Goal: Information Seeking & Learning: Learn about a topic

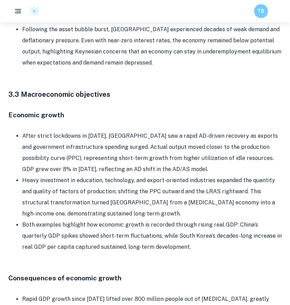
scroll to position [1244, 0]
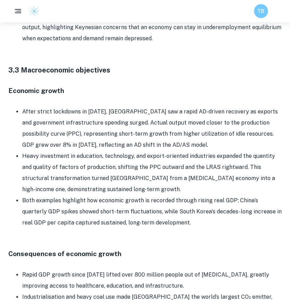
click at [81, 106] on li "After strict lockdowns in [DATE], [GEOGRAPHIC_DATA] saw a rapid AD-driven recov…" at bounding box center [151, 128] width 259 height 44
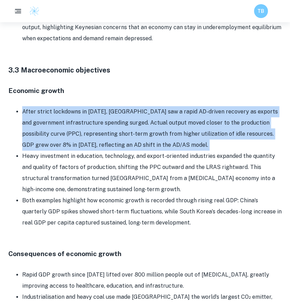
click at [81, 106] on li "After strict lockdowns in [DATE], [GEOGRAPHIC_DATA] saw a rapid AD-driven recov…" at bounding box center [151, 128] width 259 height 44
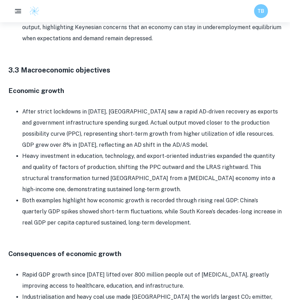
click at [108, 96] on p at bounding box center [144, 101] width 273 height 10
click at [91, 106] on li "After strict lockdowns in [DATE], [GEOGRAPHIC_DATA] saw a rapid AD-driven recov…" at bounding box center [151, 128] width 259 height 44
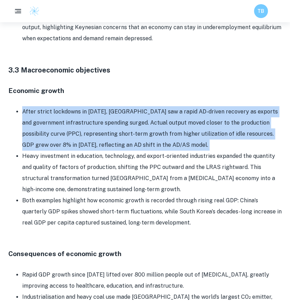
click at [91, 106] on li "After strict lockdowns in [DATE], [GEOGRAPHIC_DATA] saw a rapid AD-driven recov…" at bounding box center [151, 128] width 259 height 44
click at [120, 106] on li "After strict lockdowns in [DATE], [GEOGRAPHIC_DATA] saw a rapid AD-driven recov…" at bounding box center [151, 128] width 259 height 44
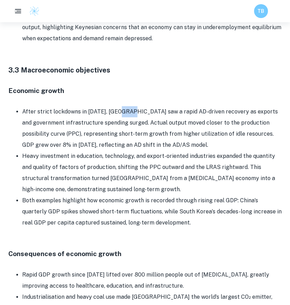
click at [120, 106] on li "After strict lockdowns in [DATE], [GEOGRAPHIC_DATA] saw a rapid AD-driven recov…" at bounding box center [151, 128] width 259 height 44
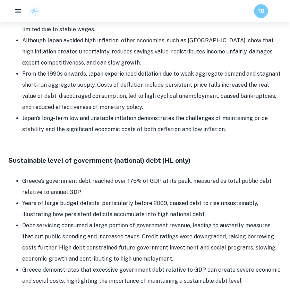
scroll to position [1833, 0]
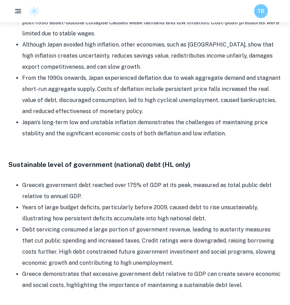
click at [74, 179] on li "Greece’s government debt reached over 175% of GDP at its peak, measured as tota…" at bounding box center [151, 190] width 259 height 22
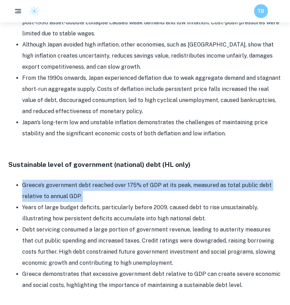
click at [74, 179] on li "Greece’s government debt reached over 175% of GDP at its peak, measured as tota…" at bounding box center [151, 190] width 259 height 22
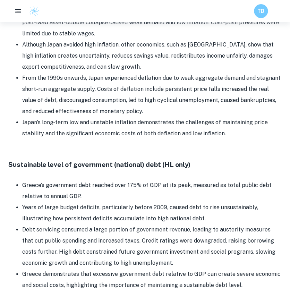
click at [89, 159] on h4 "Sustainable level of government (national) debt (HL only)" at bounding box center [144, 164] width 273 height 10
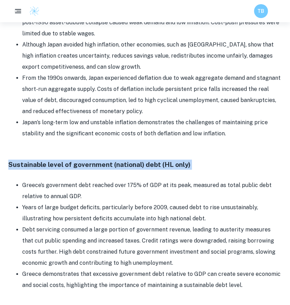
click at [89, 159] on h4 "Sustainable level of government (national) debt (HL only)" at bounding box center [144, 164] width 273 height 10
click at [100, 159] on h4 "Sustainable level of government (national) debt (HL only)" at bounding box center [144, 164] width 273 height 10
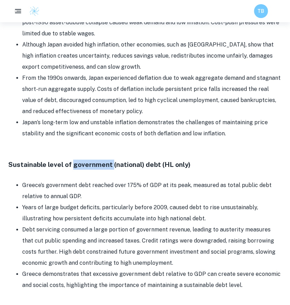
click at [100, 159] on h4 "Sustainable level of government (national) debt (HL only)" at bounding box center [144, 164] width 273 height 10
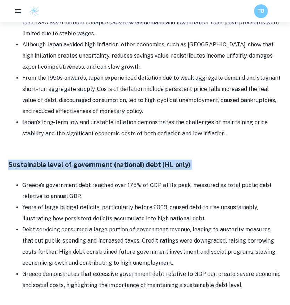
click at [100, 159] on h4 "Sustainable level of government (national) debt (HL only)" at bounding box center [144, 164] width 273 height 10
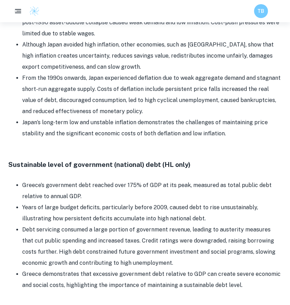
click at [94, 179] on li "Greece’s government debt reached over 175% of GDP at its peak, measured as tota…" at bounding box center [151, 190] width 259 height 22
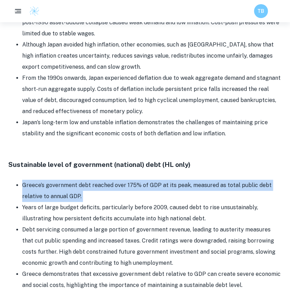
click at [94, 179] on li "Greece’s government debt reached over 175% of GDP at its peak, measured as tota…" at bounding box center [151, 190] width 259 height 22
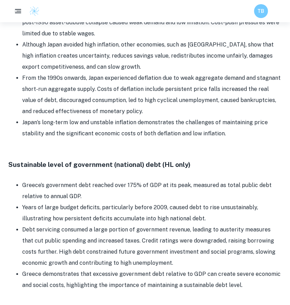
click at [104, 202] on li "Years of large budget deficits, particularly before 2009, caused debt to rise u…" at bounding box center [151, 213] width 259 height 22
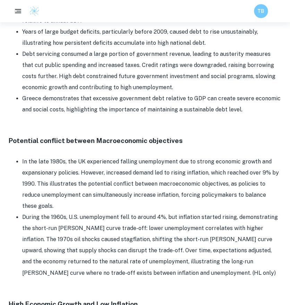
scroll to position [2010, 0]
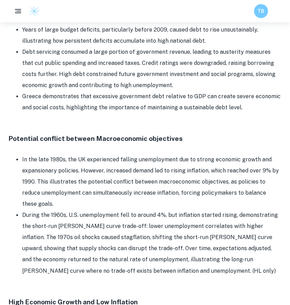
click at [92, 154] on li "In the late 1980s, the UK experienced falling unemployment due to strong econom…" at bounding box center [151, 181] width 259 height 55
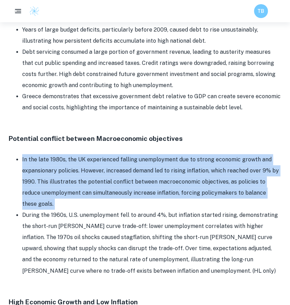
click at [92, 154] on li "In the late 1980s, the UK experienced falling unemployment due to strong econom…" at bounding box center [151, 181] width 259 height 55
click at [87, 154] on li "In the late 1980s, the UK experienced falling unemployment due to strong econom…" at bounding box center [151, 181] width 259 height 55
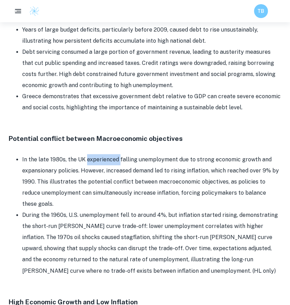
click at [87, 154] on li "In the late 1980s, the UK experienced falling unemployment due to strong econom…" at bounding box center [151, 181] width 259 height 55
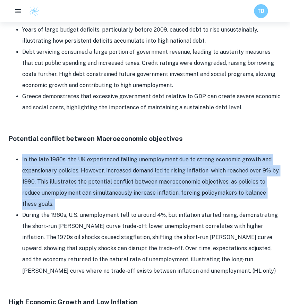
click at [87, 154] on li "In the late 1980s, the UK experienced falling unemployment due to strong econom…" at bounding box center [151, 181] width 259 height 55
click at [82, 154] on li "In the late 1980s, the UK experienced falling unemployment due to strong econom…" at bounding box center [151, 181] width 259 height 55
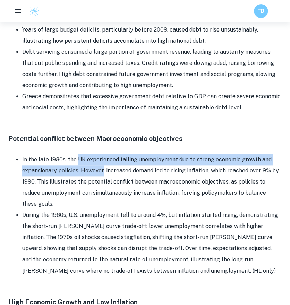
drag, startPoint x: 82, startPoint y: 103, endPoint x: 86, endPoint y: 115, distance: 12.6
click at [86, 154] on li "In the late 1980s, the UK experienced falling unemployment due to strong econom…" at bounding box center [151, 181] width 259 height 55
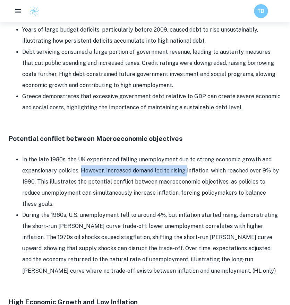
drag, startPoint x: 86, startPoint y: 115, endPoint x: 184, endPoint y: 118, distance: 98.1
click at [184, 154] on li "In the late 1980s, the UK experienced falling unemployment due to strong econom…" at bounding box center [151, 181] width 259 height 55
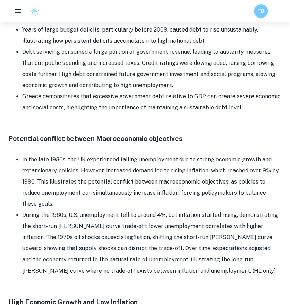
click at [202, 154] on li "In the late 1980s, the UK experienced falling unemployment due to strong econom…" at bounding box center [151, 181] width 259 height 55
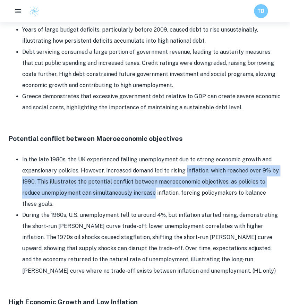
drag, startPoint x: 202, startPoint y: 116, endPoint x: 127, endPoint y: 136, distance: 77.4
click at [127, 154] on li "In the late 1980s, the UK experienced falling unemployment due to strong econom…" at bounding box center [151, 181] width 259 height 55
click at [112, 154] on li "In the late 1980s, the UK experienced falling unemployment due to strong econom…" at bounding box center [151, 181] width 259 height 55
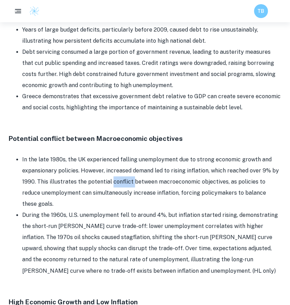
click at [112, 154] on li "In the late 1980s, the UK experienced falling unemployment due to strong econom…" at bounding box center [151, 181] width 259 height 55
click at [107, 130] on div at bounding box center [107, 130] width 0 height 0
click at [152, 154] on li "In the late 1980s, the UK experienced falling unemployment due to strong econom…" at bounding box center [151, 181] width 259 height 55
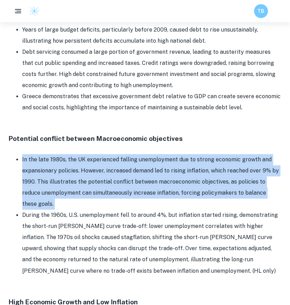
click at [152, 154] on li "In the late 1980s, the UK experienced falling unemployment due to strong econom…" at bounding box center [151, 181] width 259 height 55
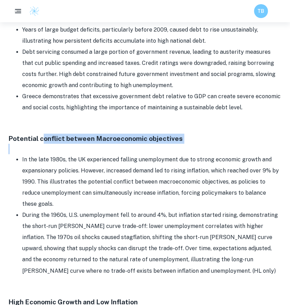
drag, startPoint x: 40, startPoint y: 85, endPoint x: 156, endPoint y: 90, distance: 115.8
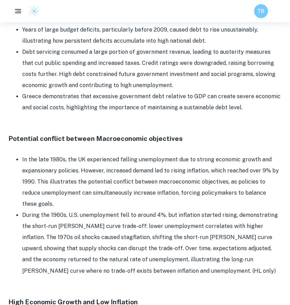
click at [114, 154] on li "In the late 1980s, the UK experienced falling unemployment due to strong econom…" at bounding box center [151, 181] width 259 height 55
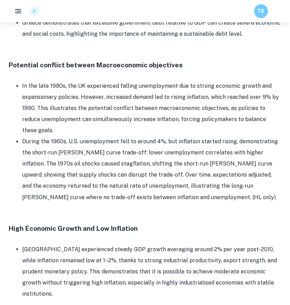
scroll to position [2085, 0]
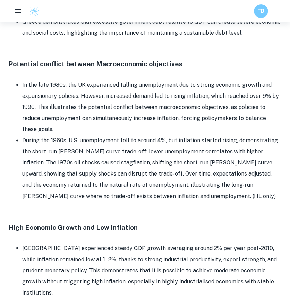
click at [100, 242] on li "[GEOGRAPHIC_DATA] experienced steady GDP growth averaging around 2% per year po…" at bounding box center [151, 269] width 259 height 55
click at [112, 242] on li "[GEOGRAPHIC_DATA] experienced steady GDP growth averaging around 2% per year po…" at bounding box center [151, 269] width 259 height 55
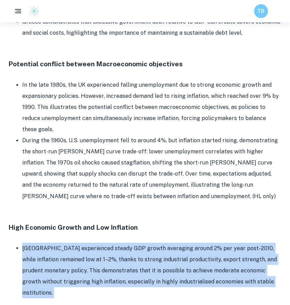
click at [112, 242] on li "[GEOGRAPHIC_DATA] experienced steady GDP growth averaging around 2% per year po…" at bounding box center [151, 269] width 259 height 55
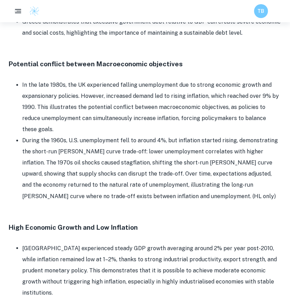
click at [139, 242] on li "[GEOGRAPHIC_DATA] experienced steady GDP growth averaging around 2% per year po…" at bounding box center [151, 269] width 259 height 55
drag, startPoint x: 139, startPoint y: 175, endPoint x: 167, endPoint y: 178, distance: 27.8
click at [167, 242] on li "[GEOGRAPHIC_DATA] experienced steady GDP growth averaging around 2% per year po…" at bounding box center [151, 269] width 259 height 55
drag, startPoint x: 167, startPoint y: 178, endPoint x: 185, endPoint y: 178, distance: 18.0
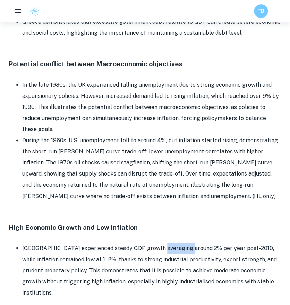
click at [185, 242] on li "[GEOGRAPHIC_DATA] experienced steady GDP growth averaging around 2% per year po…" at bounding box center [151, 269] width 259 height 55
click at [150, 242] on li "[GEOGRAPHIC_DATA] experienced steady GDP growth averaging around 2% per year po…" at bounding box center [151, 269] width 259 height 55
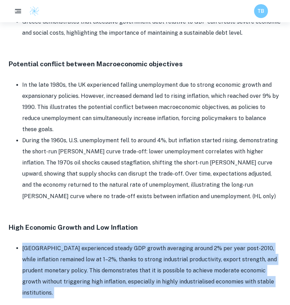
click at [150, 242] on li "[GEOGRAPHIC_DATA] experienced steady GDP growth averaging around 2% per year po…" at bounding box center [151, 269] width 259 height 55
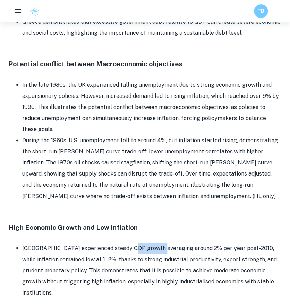
click at [150, 242] on li "[GEOGRAPHIC_DATA] experienced steady GDP growth averaging around 2% per year po…" at bounding box center [151, 269] width 259 height 55
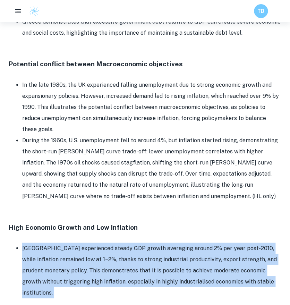
click at [150, 242] on li "[GEOGRAPHIC_DATA] experienced steady GDP growth averaging around 2% per year po…" at bounding box center [151, 269] width 259 height 55
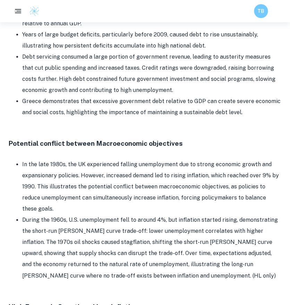
scroll to position [2022, 0]
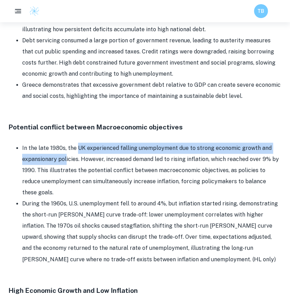
drag, startPoint x: 79, startPoint y: 93, endPoint x: 65, endPoint y: 105, distance: 17.7
click at [65, 142] on li "In the late 1980s, the UK experienced falling unemployment due to strong econom…" at bounding box center [151, 169] width 259 height 55
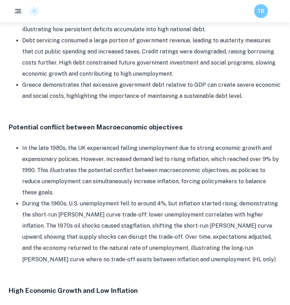
click at [60, 142] on li "In the late 1980s, the UK experienced falling unemployment due to strong econom…" at bounding box center [151, 169] width 259 height 55
click at [50, 142] on li "In the late 1980s, the UK experienced falling unemployment due to strong econom…" at bounding box center [151, 169] width 259 height 55
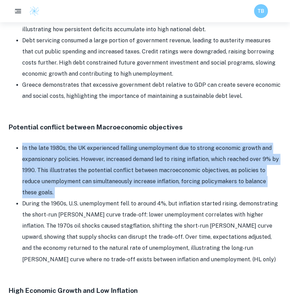
click at [50, 142] on li "In the late 1980s, the UK experienced falling unemployment due to strong econom…" at bounding box center [151, 169] width 259 height 55
click at [64, 142] on li "In the late 1980s, the UK experienced falling unemployment due to strong econom…" at bounding box center [151, 169] width 259 height 55
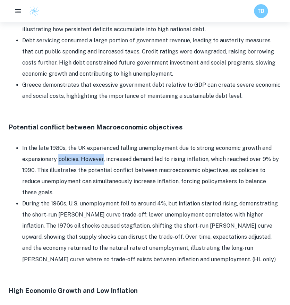
drag, startPoint x: 64, startPoint y: 103, endPoint x: 96, endPoint y: 102, distance: 32.2
click at [96, 142] on li "In the late 1980s, the UK experienced falling unemployment due to strong econom…" at bounding box center [151, 169] width 259 height 55
drag, startPoint x: 96, startPoint y: 102, endPoint x: 164, endPoint y: 107, distance: 67.8
click at [164, 142] on li "In the late 1980s, the UK experienced falling unemployment due to strong econom…" at bounding box center [151, 169] width 259 height 55
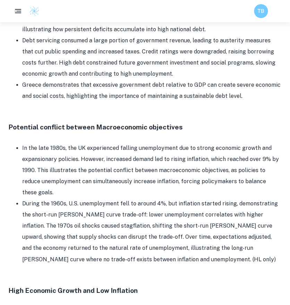
click at [177, 142] on li "In the late 1980s, the UK experienced falling unemployment due to strong econom…" at bounding box center [151, 169] width 259 height 55
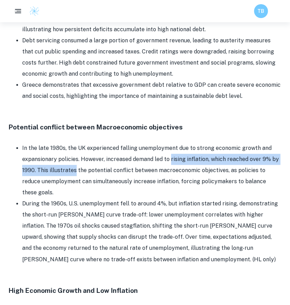
drag, startPoint x: 177, startPoint y: 105, endPoint x: 70, endPoint y: 116, distance: 107.7
click at [70, 142] on li "In the late 1980s, the UK experienced falling unemployment due to strong econom…" at bounding box center [151, 169] width 259 height 55
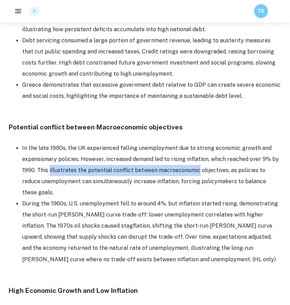
drag, startPoint x: 70, startPoint y: 116, endPoint x: 163, endPoint y: 115, distance: 92.5
click at [163, 142] on li "In the late 1980s, the UK experienced falling unemployment due to strong econom…" at bounding box center [151, 169] width 259 height 55
click at [177, 142] on li "In the late 1980s, the UK experienced falling unemployment due to strong econom…" at bounding box center [151, 169] width 259 height 55
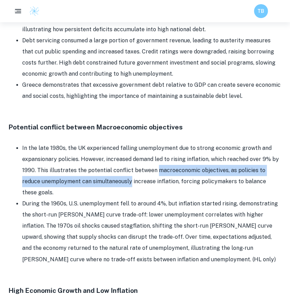
drag, startPoint x: 177, startPoint y: 113, endPoint x: 108, endPoint y: 127, distance: 71.1
click at [108, 142] on li "In the late 1980s, the UK experienced falling unemployment due to strong econom…" at bounding box center [151, 169] width 259 height 55
click at [89, 142] on li "In the late 1980s, the UK experienced falling unemployment due to strong econom…" at bounding box center [151, 169] width 259 height 55
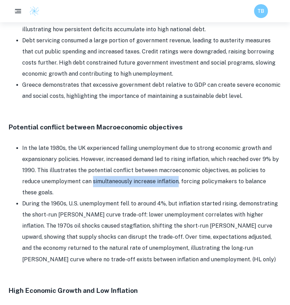
drag, startPoint x: 89, startPoint y: 126, endPoint x: 152, endPoint y: 129, distance: 62.4
click at [152, 142] on li "In the late 1980s, the UK experienced falling unemployment due to strong econom…" at bounding box center [151, 169] width 259 height 55
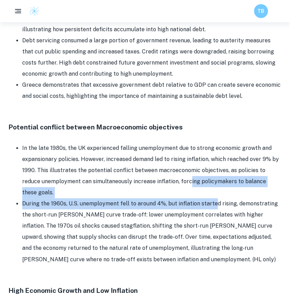
drag, startPoint x: 169, startPoint y: 126, endPoint x: 211, endPoint y: 136, distance: 42.8
click at [211, 142] on ul "In the late 1980s, the UK experienced falling unemployment due to strong econom…" at bounding box center [144, 203] width 273 height 122
click at [117, 198] on li "During the 1960s, U.S. unemployment fell to around 4%, but inflation started ri…" at bounding box center [151, 231] width 259 height 67
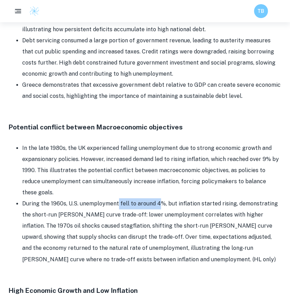
drag, startPoint x: 117, startPoint y: 137, endPoint x: 157, endPoint y: 138, distance: 39.5
click at [157, 198] on li "During the 1960s, U.S. unemployment fell to around 4%, but inflation started ri…" at bounding box center [151, 231] width 259 height 67
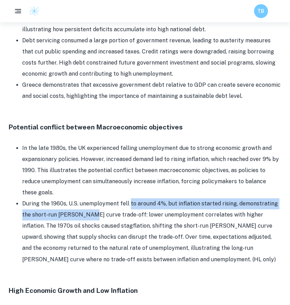
drag, startPoint x: 129, startPoint y: 139, endPoint x: 83, endPoint y: 152, distance: 47.3
click at [83, 198] on li "During the 1960s, U.S. unemployment fell to around 4%, but inflation started ri…" at bounding box center [151, 231] width 259 height 67
click at [65, 198] on li "During the 1960s, U.S. unemployment fell to around 4%, but inflation started ri…" at bounding box center [151, 231] width 259 height 67
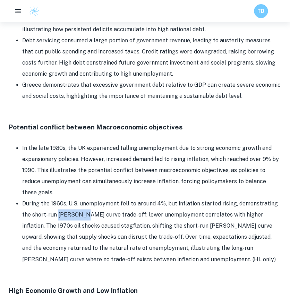
click at [65, 198] on li "During the 1960s, U.S. unemployment fell to around 4%, but inflation started ri…" at bounding box center [151, 231] width 259 height 67
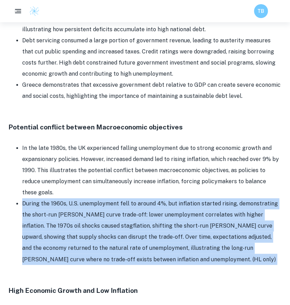
drag, startPoint x: 65, startPoint y: 148, endPoint x: 94, endPoint y: 146, distance: 29.5
click at [94, 198] on li "During the 1960s, U.S. unemployment fell to around 4%, but inflation started ri…" at bounding box center [151, 231] width 259 height 67
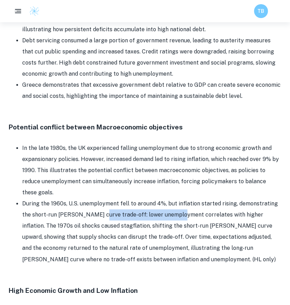
drag, startPoint x: 94, startPoint y: 146, endPoint x: 143, endPoint y: 148, distance: 48.5
click at [143, 198] on li "During the 1960s, U.S. unemployment fell to around 4%, but inflation started ri…" at bounding box center [151, 231] width 259 height 67
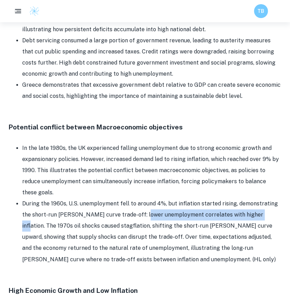
drag, startPoint x: 143, startPoint y: 148, endPoint x: 231, endPoint y: 148, distance: 88.0
click at [231, 198] on li "During the 1960s, U.S. unemployment fell to around 4%, but inflation started ri…" at bounding box center [151, 231] width 259 height 67
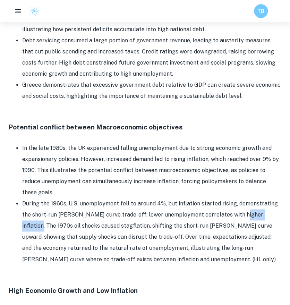
drag, startPoint x: 231, startPoint y: 148, endPoint x: 256, endPoint y: 149, distance: 25.3
click at [256, 198] on li "During the 1960s, U.S. unemployment fell to around 4%, but inflation started ri…" at bounding box center [151, 231] width 259 height 67
click at [184, 198] on li "During the 1960s, U.S. unemployment fell to around 4%, but inflation started ri…" at bounding box center [151, 231] width 259 height 67
drag, startPoint x: 149, startPoint y: 151, endPoint x: 179, endPoint y: 149, distance: 30.2
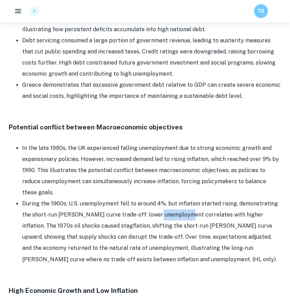
click at [179, 198] on li "During the 1960s, U.S. unemployment fell to around 4%, but inflation started ri…" at bounding box center [151, 231] width 259 height 67
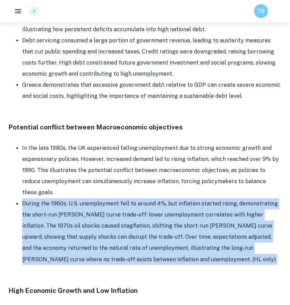
click at [179, 198] on li "During the 1960s, U.S. unemployment fell to around 4%, but inflation started ri…" at bounding box center [151, 231] width 259 height 67
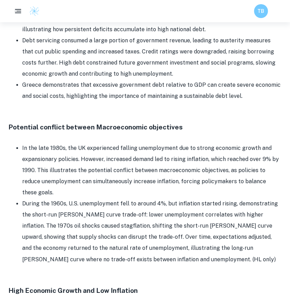
click at [105, 142] on li "In the late 1980s, the UK experienced falling unemployment due to strong econom…" at bounding box center [151, 169] width 259 height 55
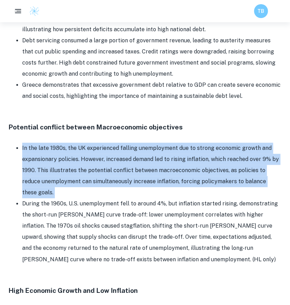
click at [105, 142] on li "In the late 1980s, the UK experienced falling unemployment due to strong econom…" at bounding box center [151, 169] width 259 height 55
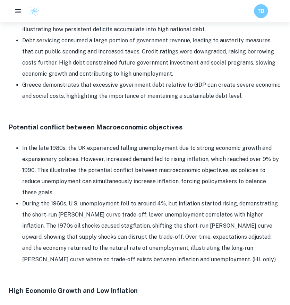
click at [130, 198] on li "During the 1960s, U.S. unemployment fell to around 4%, but inflation started ri…" at bounding box center [151, 231] width 259 height 67
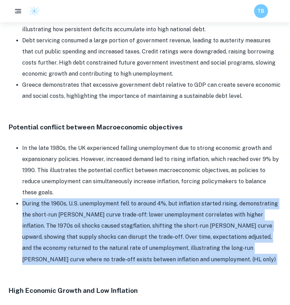
click at [130, 198] on li "During the 1960s, U.S. unemployment fell to around 4%, but inflation started ri…" at bounding box center [151, 231] width 259 height 67
click at [162, 198] on li "During the 1960s, U.S. unemployment fell to around 4%, but inflation started ri…" at bounding box center [151, 231] width 259 height 67
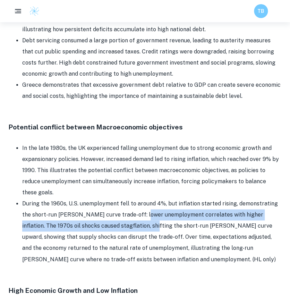
drag, startPoint x: 162, startPoint y: 143, endPoint x: 117, endPoint y: 160, distance: 47.7
click at [117, 198] on li "During the 1960s, U.S. unemployment fell to around 4%, but inflation started ri…" at bounding box center [151, 231] width 259 height 67
click at [106, 198] on li "During the 1960s, U.S. unemployment fell to around 4%, but inflation started ri…" at bounding box center [151, 231] width 259 height 67
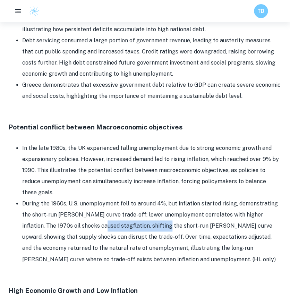
drag, startPoint x: 106, startPoint y: 159, endPoint x: 144, endPoint y: 157, distance: 38.1
click at [144, 198] on li "During the 1960s, U.S. unemployment fell to around 4%, but inflation started ri…" at bounding box center [151, 231] width 259 height 67
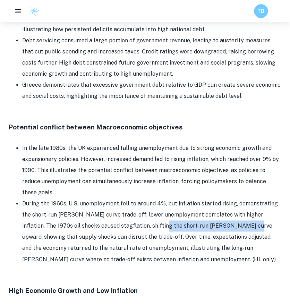
drag, startPoint x: 144, startPoint y: 157, endPoint x: 213, endPoint y: 157, distance: 68.2
click at [213, 198] on li "During the 1960s, U.S. unemployment fell to around 4%, but inflation started ri…" at bounding box center [151, 231] width 259 height 67
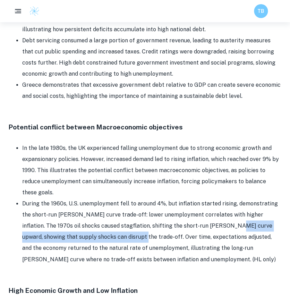
drag, startPoint x: 213, startPoint y: 157, endPoint x: 113, endPoint y: 173, distance: 101.4
click at [113, 198] on li "During the 1960s, U.S. unemployment fell to around 4%, but inflation started ri…" at bounding box center [151, 231] width 259 height 67
click at [81, 198] on li "During the 1960s, U.S. unemployment fell to around 4%, but inflation started ri…" at bounding box center [151, 231] width 259 height 67
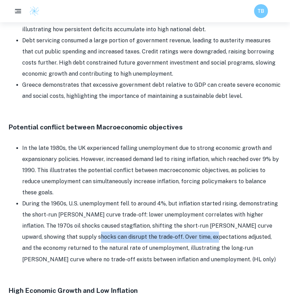
drag, startPoint x: 81, startPoint y: 172, endPoint x: 174, endPoint y: 169, distance: 93.6
click at [174, 198] on li "During the 1960s, U.S. unemployment fell to around 4%, but inflation started ri…" at bounding box center [151, 231] width 259 height 67
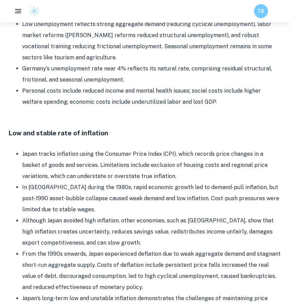
scroll to position [1655, 0]
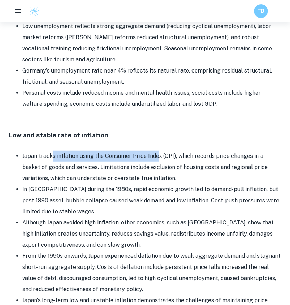
drag, startPoint x: 53, startPoint y: 100, endPoint x: 152, endPoint y: 101, distance: 99.1
click at [152, 150] on li "Japan tracks inflation using the Consumer Price Index (CPI), which records pric…" at bounding box center [151, 166] width 259 height 33
click at [128, 150] on li "Japan tracks inflation using the Consumer Price Index (CPI), which records pric…" at bounding box center [151, 166] width 259 height 33
drag, startPoint x: 128, startPoint y: 97, endPoint x: 181, endPoint y: 97, distance: 53.0
click at [181, 150] on li "Japan tracks inflation using the Consumer Price Index (CPI), which records pric…" at bounding box center [151, 166] width 259 height 33
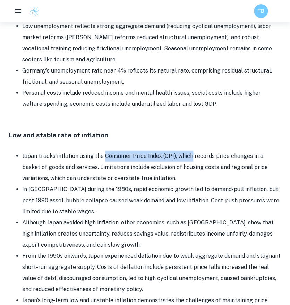
click at [181, 150] on li "Japan tracks inflation using the Consumer Price Index (CPI), which records pric…" at bounding box center [151, 166] width 259 height 33
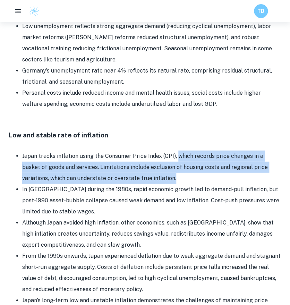
drag, startPoint x: 181, startPoint y: 97, endPoint x: 142, endPoint y: 120, distance: 44.9
click at [142, 150] on li "Japan tracks inflation using the Consumer Price Index (CPI), which records pric…" at bounding box center [151, 166] width 259 height 33
click at [125, 150] on li "Japan tracks inflation using the Consumer Price Index (CPI), which records pric…" at bounding box center [151, 166] width 259 height 33
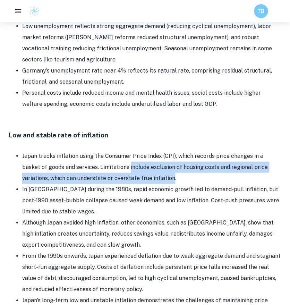
drag, startPoint x: 125, startPoint y: 115, endPoint x: 140, endPoint y: 120, distance: 15.4
click at [140, 150] on li "Japan tracks inflation using the Consumer Price Index (CPI), which records pric…" at bounding box center [151, 166] width 259 height 33
click at [100, 150] on li "Japan tracks inflation using the Consumer Price Index (CPI), which records pric…" at bounding box center [151, 166] width 259 height 33
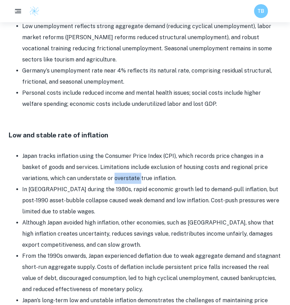
click at [100, 150] on li "Japan tracks inflation using the Consumer Price Index (CPI), which records pric…" at bounding box center [151, 166] width 259 height 33
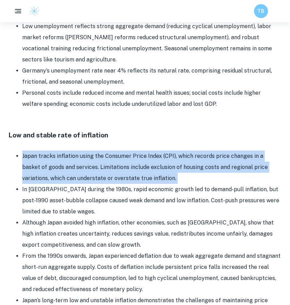
click at [100, 150] on li "Japan tracks inflation using the Consumer Price Index (CPI), which records pric…" at bounding box center [151, 166] width 259 height 33
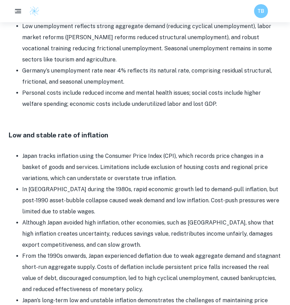
click at [55, 184] on li "In [GEOGRAPHIC_DATA] during the 1980s, rapid economic growth led to demand-pull…" at bounding box center [151, 200] width 259 height 33
click at [50, 132] on div at bounding box center [50, 132] width 0 height 0
click at [82, 184] on li "In [GEOGRAPHIC_DATA] during the 1980s, rapid economic growth led to demand-pull…" at bounding box center [151, 200] width 259 height 33
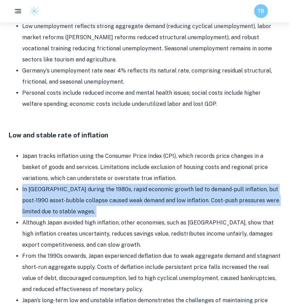
click at [82, 184] on li "In [GEOGRAPHIC_DATA] during the 1980s, rapid economic growth led to demand-pull…" at bounding box center [151, 200] width 259 height 33
click at [69, 184] on li "In [GEOGRAPHIC_DATA] during the 1980s, rapid economic growth led to demand-pull…" at bounding box center [151, 200] width 259 height 33
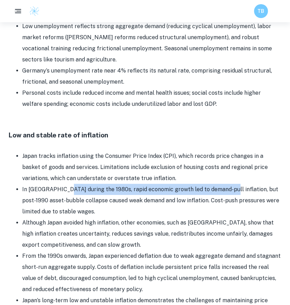
drag, startPoint x: 69, startPoint y: 132, endPoint x: 205, endPoint y: 135, distance: 135.8
click at [205, 184] on li "In [GEOGRAPHIC_DATA] during the 1980s, rapid economic growth led to demand-pull…" at bounding box center [151, 200] width 259 height 33
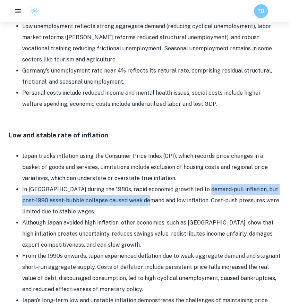
drag, startPoint x: 205, startPoint y: 135, endPoint x: 138, endPoint y: 143, distance: 67.4
click at [138, 184] on li "In [GEOGRAPHIC_DATA] during the 1980s, rapid economic growth led to demand-pull…" at bounding box center [151, 200] width 259 height 33
click at [87, 184] on li "In [GEOGRAPHIC_DATA] during the 1980s, rapid economic growth led to demand-pull…" at bounding box center [151, 200] width 259 height 33
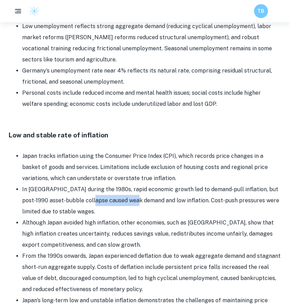
drag, startPoint x: 87, startPoint y: 143, endPoint x: 122, endPoint y: 141, distance: 34.7
click at [122, 184] on li "In [GEOGRAPHIC_DATA] during the 1980s, rapid economic growth led to demand-pull…" at bounding box center [151, 200] width 259 height 33
drag, startPoint x: 122, startPoint y: 141, endPoint x: 168, endPoint y: 143, distance: 46.5
click at [168, 184] on li "In [GEOGRAPHIC_DATA] during the 1980s, rapid economic growth led to demand-pull…" at bounding box center [151, 200] width 259 height 33
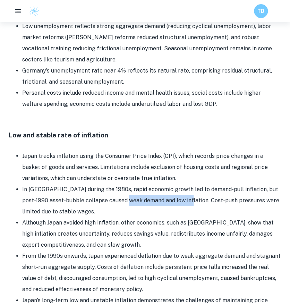
click at [168, 184] on li "In [GEOGRAPHIC_DATA] during the 1980s, rapid economic growth led to demand-pull…" at bounding box center [151, 200] width 259 height 33
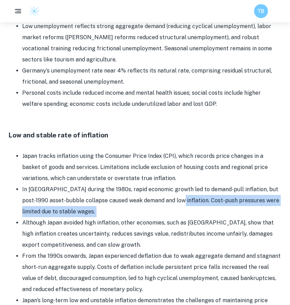
drag, startPoint x: 168, startPoint y: 143, endPoint x: 204, endPoint y: 155, distance: 37.9
click at [204, 184] on li "In [GEOGRAPHIC_DATA] during the 1980s, rapid economic growth led to demand-pull…" at bounding box center [151, 200] width 259 height 33
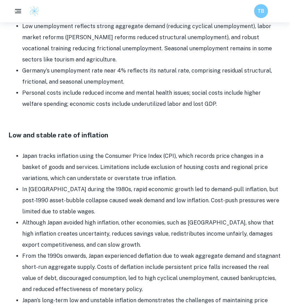
click at [131, 217] on li "Although Japan avoided high inflation, other economies, such as [GEOGRAPHIC_DAT…" at bounding box center [151, 233] width 259 height 33
drag, startPoint x: 166, startPoint y: 144, endPoint x: 136, endPoint y: 146, distance: 30.2
click at [136, 184] on li "In [GEOGRAPHIC_DATA] during the 1980s, rapid economic growth led to demand-pull…" at bounding box center [151, 200] width 259 height 33
click at [133, 217] on li "Although Japan avoided high inflation, other economies, such as [GEOGRAPHIC_DAT…" at bounding box center [151, 233] width 259 height 33
